Goal: Complete application form

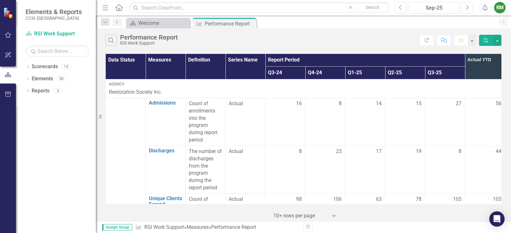
scroll to position [449, 0]
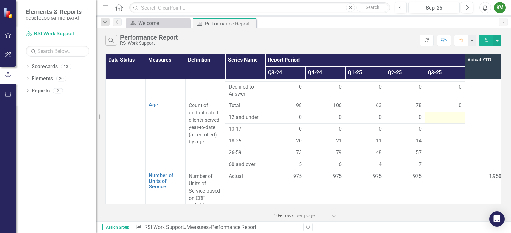
click at [438, 114] on div at bounding box center [444, 118] width 33 height 8
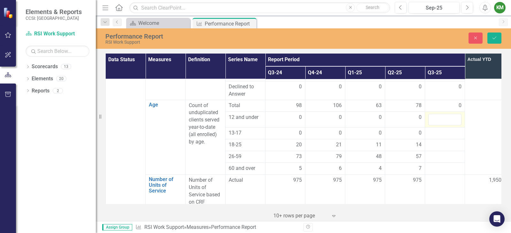
click at [438, 114] on input "number" at bounding box center [444, 120] width 33 height 12
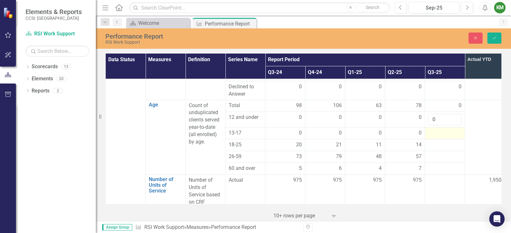
type input "0"
click at [437, 130] on div at bounding box center [444, 134] width 33 height 8
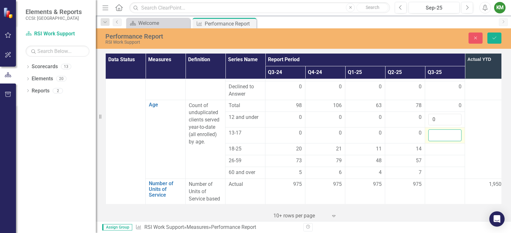
click at [437, 130] on input "number" at bounding box center [444, 136] width 33 height 12
type input "0"
click at [434, 146] on div at bounding box center [444, 150] width 33 height 8
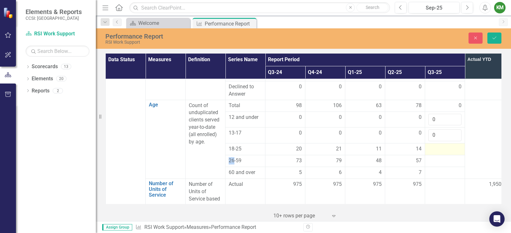
click at [434, 146] on div at bounding box center [444, 150] width 33 height 8
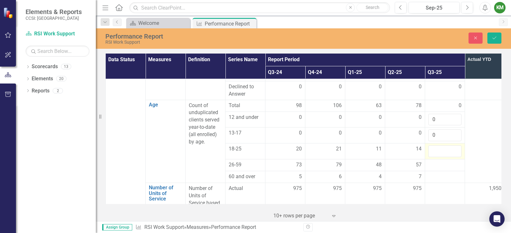
click at [434, 146] on input "number" at bounding box center [444, 152] width 33 height 12
click at [433, 162] on div at bounding box center [444, 166] width 33 height 8
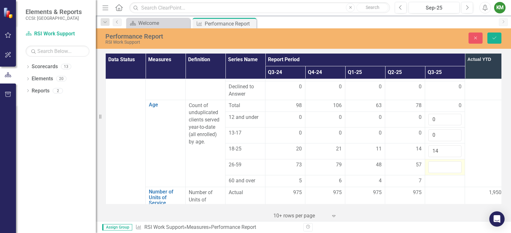
click at [433, 162] on input "number" at bounding box center [444, 168] width 33 height 12
click at [444, 146] on input "14" at bounding box center [444, 152] width 33 height 12
type input "15"
click at [440, 162] on input "number" at bounding box center [444, 168] width 33 height 12
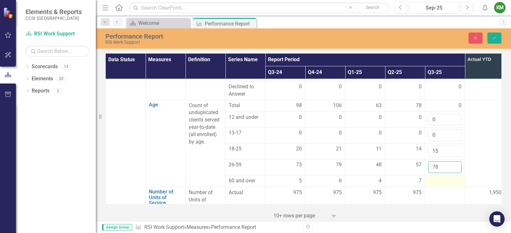
type input "78"
click at [440, 178] on div at bounding box center [444, 182] width 33 height 8
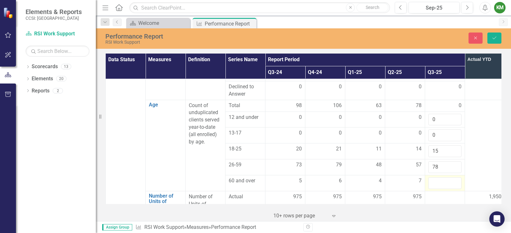
click at [440, 178] on input "number" at bounding box center [444, 184] width 33 height 12
type input "12"
click at [441, 194] on div at bounding box center [444, 198] width 33 height 8
click at [441, 194] on input "number" at bounding box center [444, 200] width 33 height 12
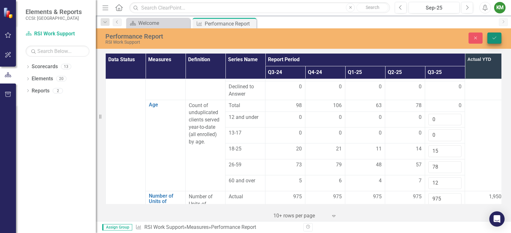
type input "975"
click at [492, 39] on icon "Save" at bounding box center [495, 38] width 6 height 4
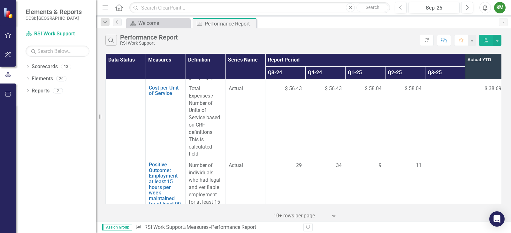
scroll to position [616, 0]
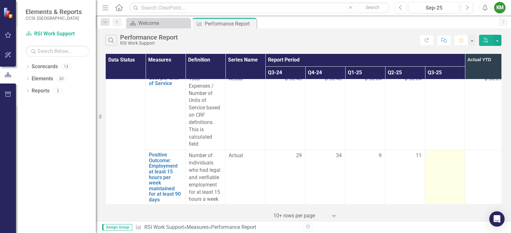
click at [441, 150] on td at bounding box center [445, 203] width 40 height 106
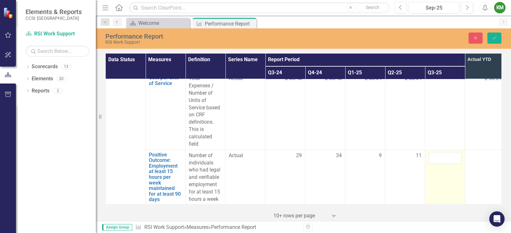
click at [440, 152] on input "number" at bounding box center [444, 158] width 33 height 12
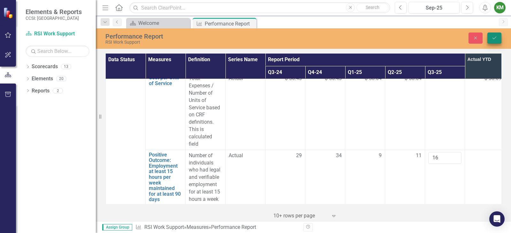
type input "16"
click at [494, 42] on button "Save" at bounding box center [494, 38] width 14 height 11
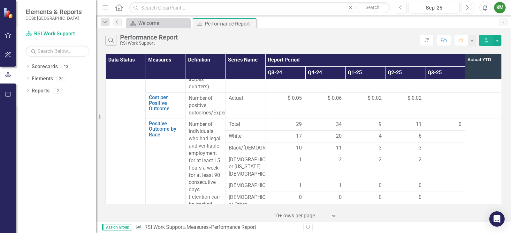
scroll to position [783, 0]
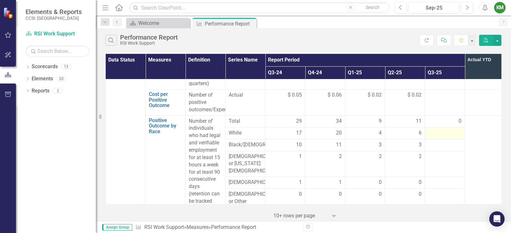
click at [448, 130] on div at bounding box center [444, 134] width 33 height 8
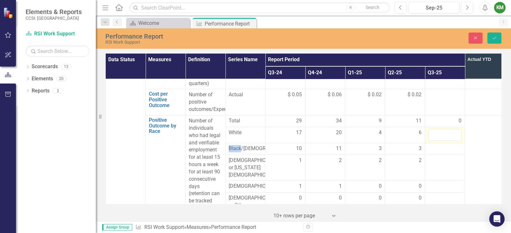
click at [442, 129] on input "number" at bounding box center [444, 135] width 33 height 12
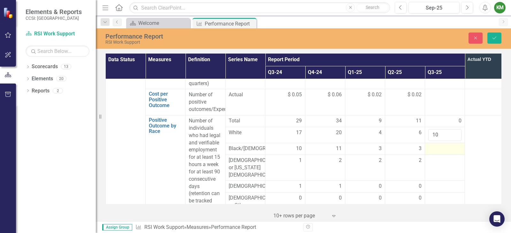
type input "10"
click at [440, 145] on div at bounding box center [444, 149] width 33 height 8
click at [440, 145] on input "number" at bounding box center [444, 151] width 33 height 12
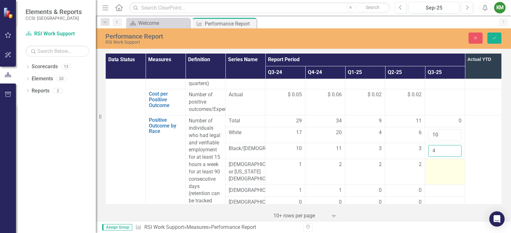
type input "4"
click at [445, 161] on div at bounding box center [444, 165] width 33 height 8
click at [443, 161] on input "number" at bounding box center [444, 167] width 33 height 12
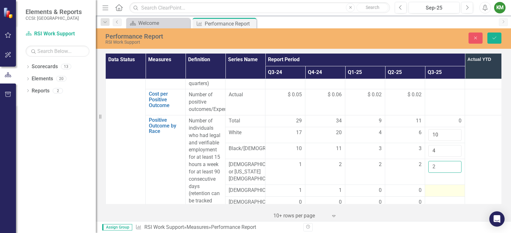
type input "2"
click at [441, 187] on div at bounding box center [444, 191] width 33 height 8
click at [441, 187] on input "number" at bounding box center [444, 193] width 33 height 12
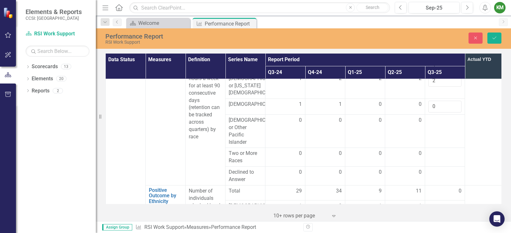
scroll to position [873, 0]
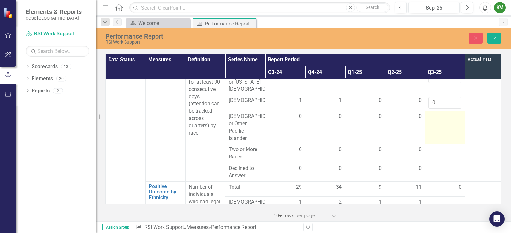
type input "0"
click at [444, 111] on td at bounding box center [445, 127] width 40 height 33
click at [444, 113] on input "number" at bounding box center [444, 119] width 33 height 12
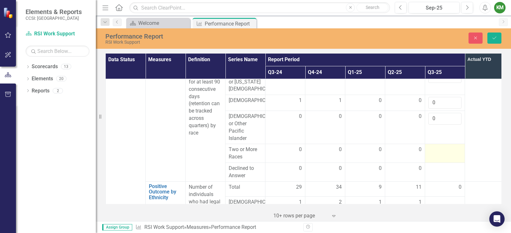
type input "0"
click at [433, 146] on div at bounding box center [444, 150] width 33 height 8
click at [433, 146] on input "number" at bounding box center [444, 152] width 33 height 12
type input "0"
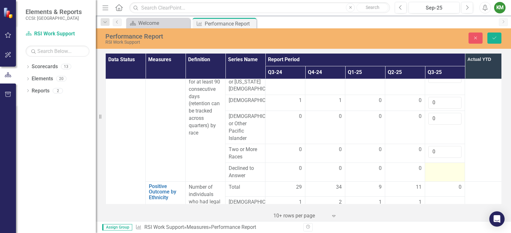
click at [437, 165] on div at bounding box center [444, 169] width 33 height 8
click at [438, 165] on input "number" at bounding box center [444, 171] width 33 height 12
type input "0"
click at [498, 37] on button "Save" at bounding box center [494, 38] width 14 height 11
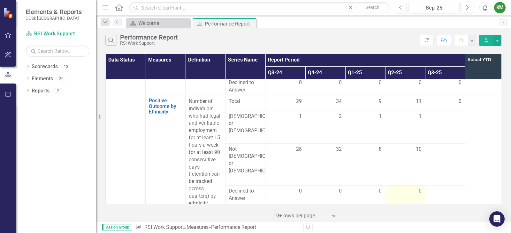
scroll to position [958, 0]
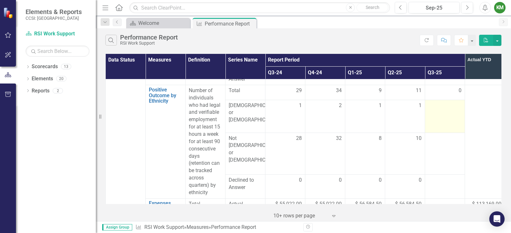
click at [439, 103] on div at bounding box center [444, 106] width 33 height 8
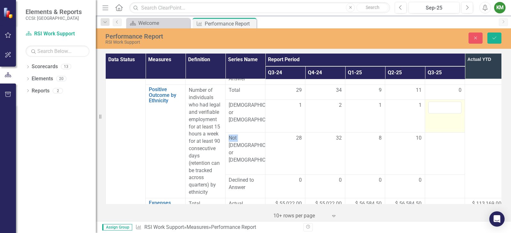
click at [439, 103] on input "number" at bounding box center [444, 108] width 33 height 12
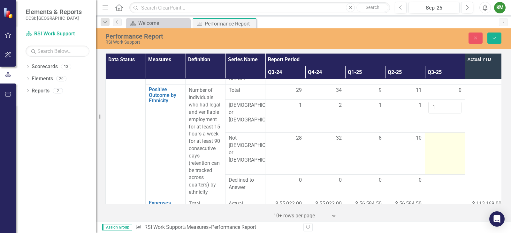
type input "1"
click at [433, 139] on td at bounding box center [445, 154] width 40 height 42
click at [433, 138] on input "number" at bounding box center [444, 141] width 33 height 12
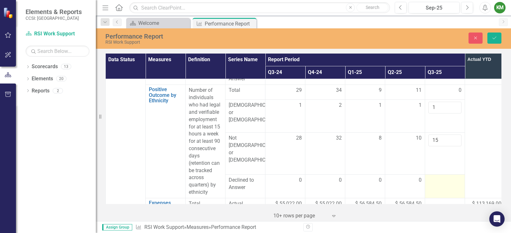
type input "15"
click at [436, 177] on div at bounding box center [444, 181] width 33 height 8
click at [436, 177] on input "number" at bounding box center [444, 183] width 33 height 12
type input "0"
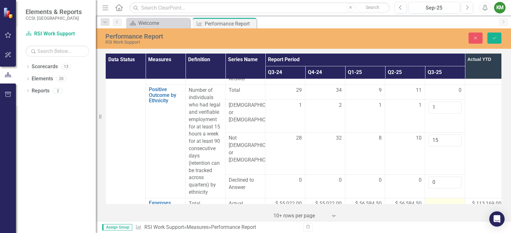
click at [436, 201] on div at bounding box center [444, 205] width 33 height 8
click at [436, 201] on input "number" at bounding box center [444, 207] width 33 height 12
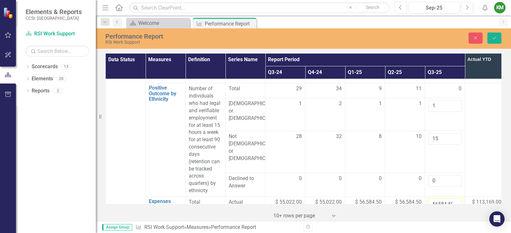
scroll to position [0, 1]
type input "56584.50"
drag, startPoint x: 496, startPoint y: 38, endPoint x: 497, endPoint y: 44, distance: 5.8
click at [496, 38] on icon "Save" at bounding box center [495, 38] width 6 height 4
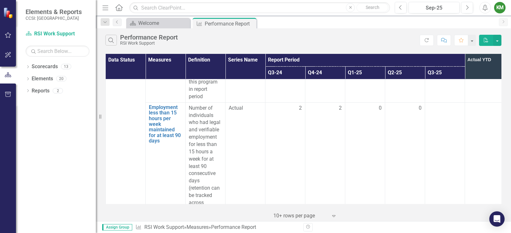
scroll to position [1101, 0]
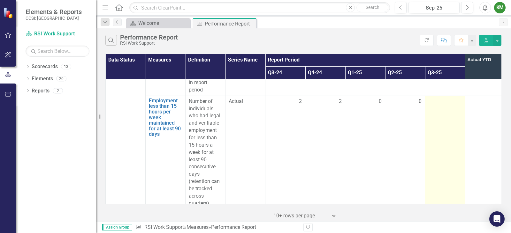
click at [437, 98] on div at bounding box center [444, 102] width 33 height 8
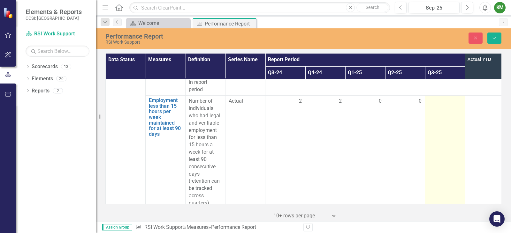
click at [436, 98] on div at bounding box center [444, 102] width 33 height 8
click at [436, 98] on input "number" at bounding box center [444, 104] width 33 height 12
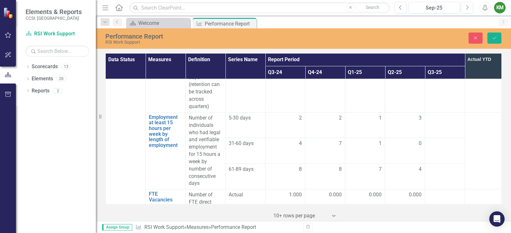
scroll to position [1212, 0]
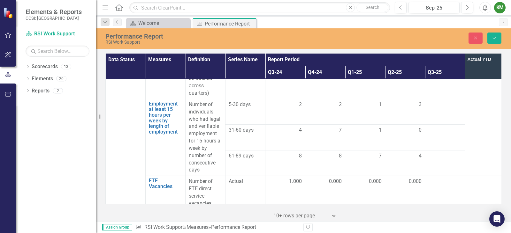
type input "0"
click at [440, 101] on div at bounding box center [444, 105] width 33 height 8
click at [440, 101] on input "number" at bounding box center [444, 107] width 33 height 12
type input "0"
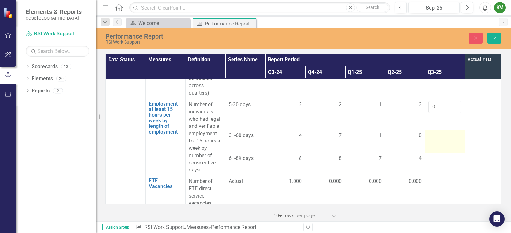
click at [438, 133] on td at bounding box center [445, 141] width 40 height 23
click at [438, 129] on input "number" at bounding box center [444, 135] width 33 height 12
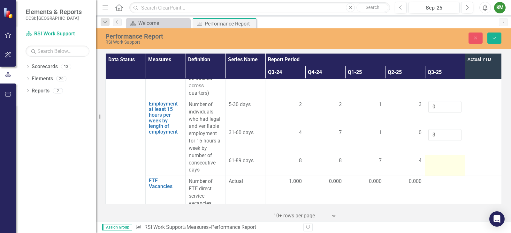
type input "3"
click at [440, 157] on div at bounding box center [444, 161] width 33 height 8
click at [440, 153] on input "number" at bounding box center [444, 159] width 33 height 12
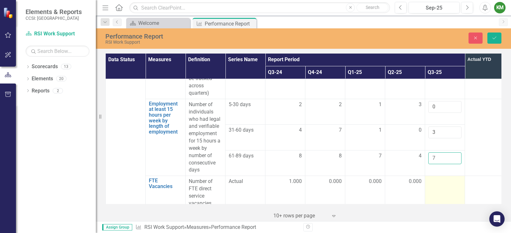
type input "7"
click at [433, 178] on div at bounding box center [444, 182] width 33 height 8
click at [433, 178] on input "number" at bounding box center [444, 184] width 33 height 12
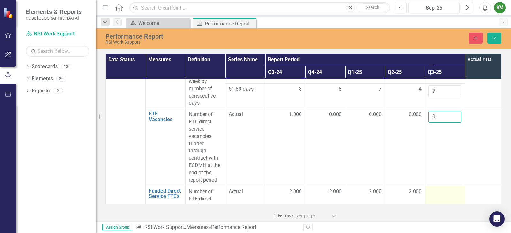
type input "0"
click at [441, 188] on div at bounding box center [444, 192] width 33 height 8
click at [441, 188] on input "number" at bounding box center [444, 194] width 33 height 12
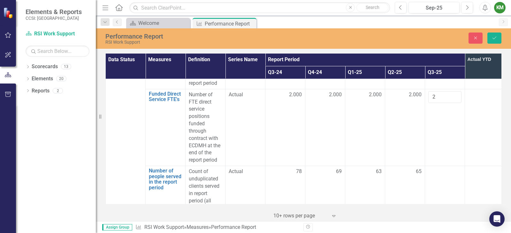
scroll to position [1383, 0]
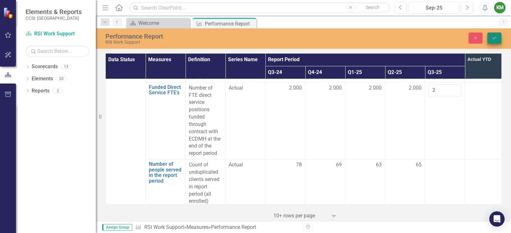
type input "2"
click at [492, 40] on icon "Save" at bounding box center [495, 38] width 6 height 4
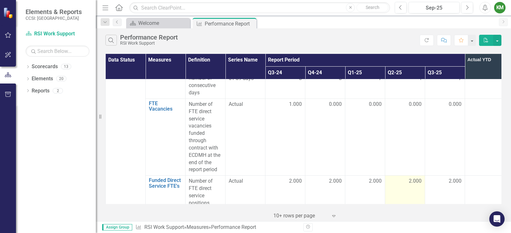
scroll to position [1383, 0]
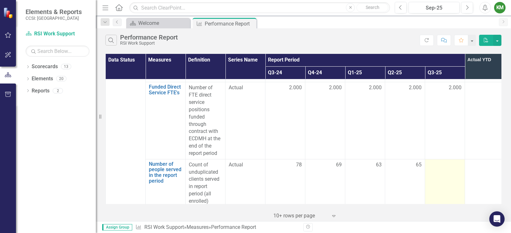
click at [435, 162] on div at bounding box center [444, 166] width 33 height 8
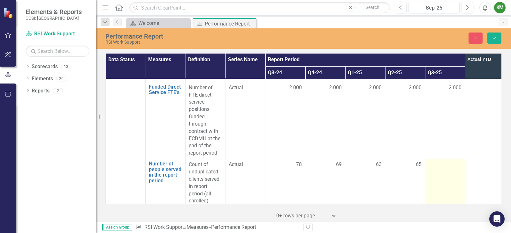
scroll to position [1383, 0]
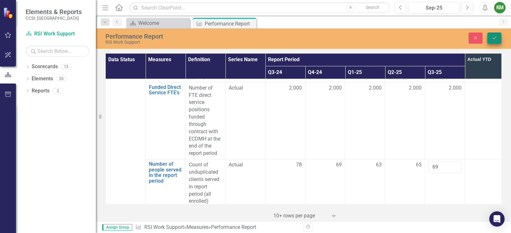
type input "69"
click at [492, 34] on button "Save" at bounding box center [494, 38] width 14 height 11
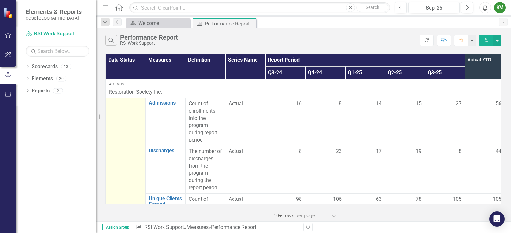
click at [133, 103] on div at bounding box center [125, 104] width 33 height 8
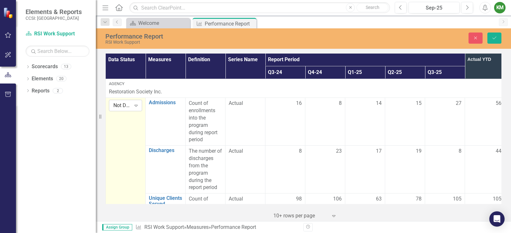
click at [137, 109] on div "Expand" at bounding box center [135, 106] width 11 height 10
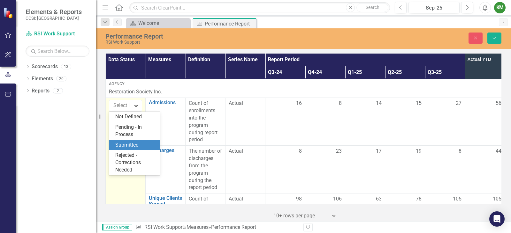
click at [143, 144] on div "Submitted" at bounding box center [135, 145] width 41 height 7
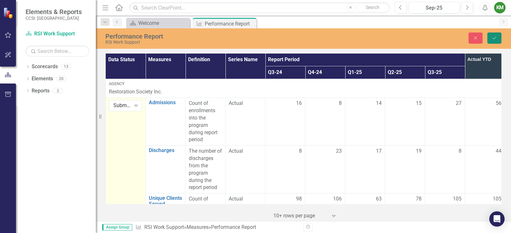
click at [495, 36] on icon "Save" at bounding box center [495, 38] width 6 height 4
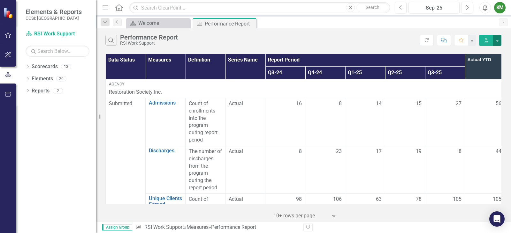
click at [498, 38] on button "button" at bounding box center [497, 40] width 8 height 11
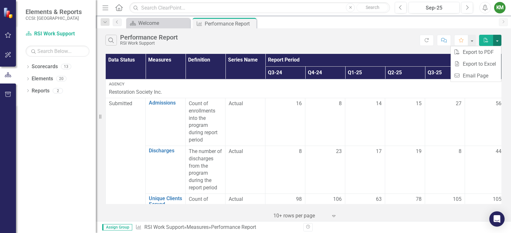
click at [498, 38] on button "button" at bounding box center [497, 40] width 8 height 11
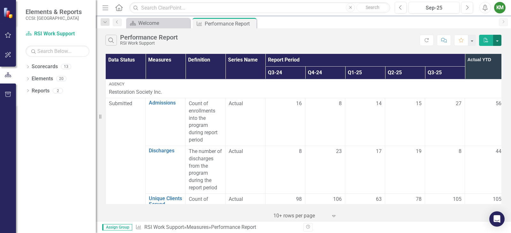
click at [498, 43] on button "button" at bounding box center [497, 40] width 8 height 11
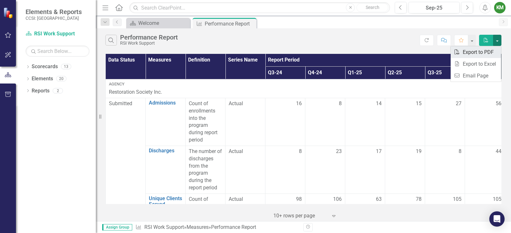
click at [490, 56] on link "PDF Export to PDF" at bounding box center [476, 52] width 50 height 12
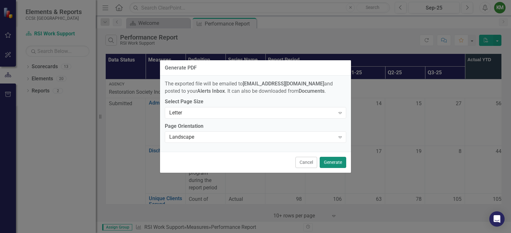
click at [343, 161] on button "Generate" at bounding box center [333, 162] width 27 height 11
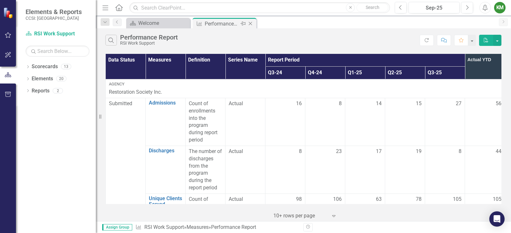
click at [252, 23] on icon "Close" at bounding box center [250, 23] width 6 height 5
